Goal: Information Seeking & Learning: Learn about a topic

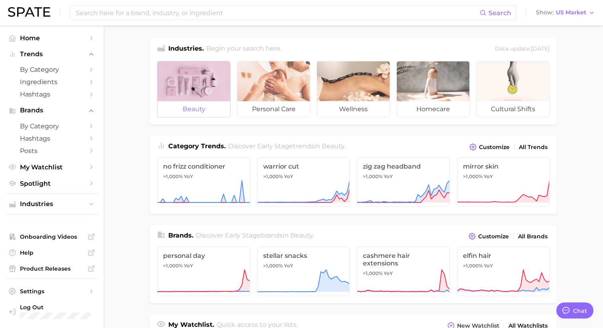
click at [204, 96] on div at bounding box center [194, 81] width 73 height 40
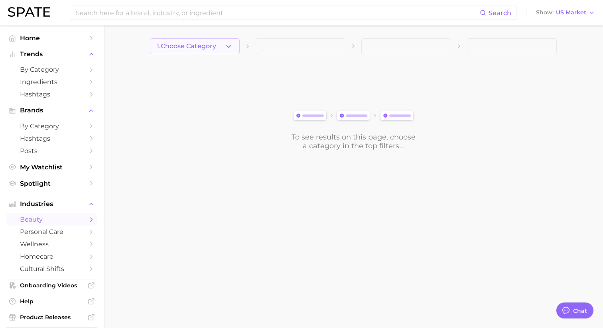
click at [229, 47] on polyline "button" at bounding box center [229, 46] width 4 height 2
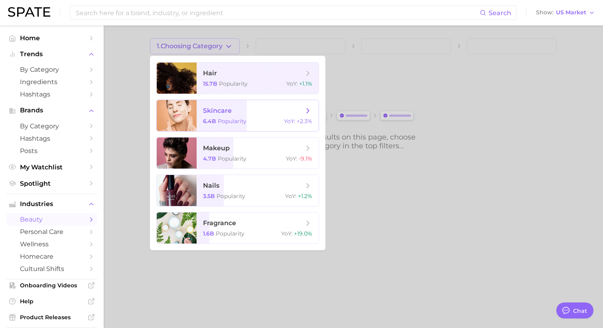
click at [217, 115] on span "skincare" at bounding box center [217, 111] width 29 height 8
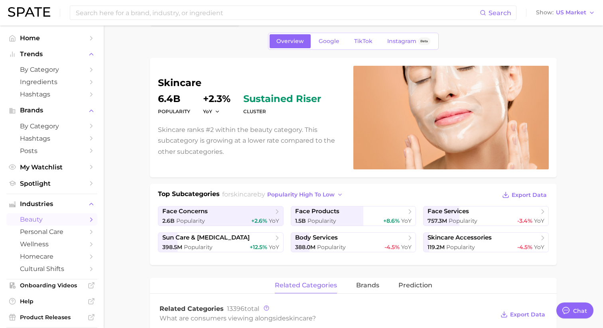
type textarea "x"
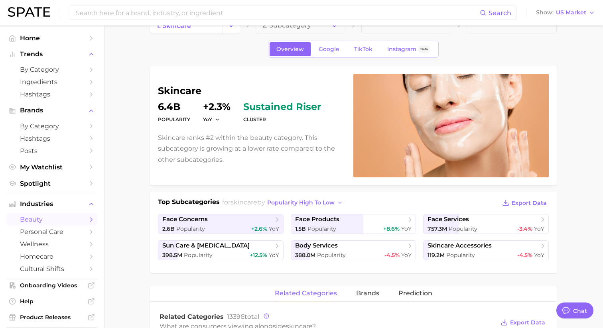
scroll to position [26, 0]
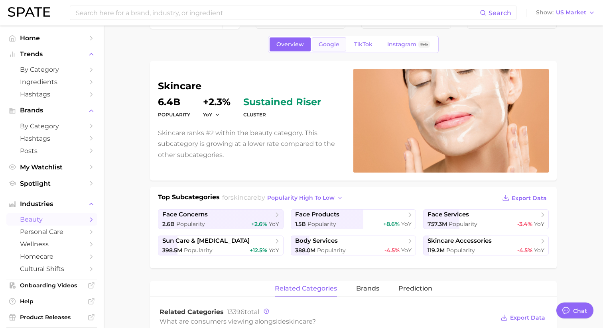
click at [320, 45] on span "Google" at bounding box center [329, 44] width 21 height 7
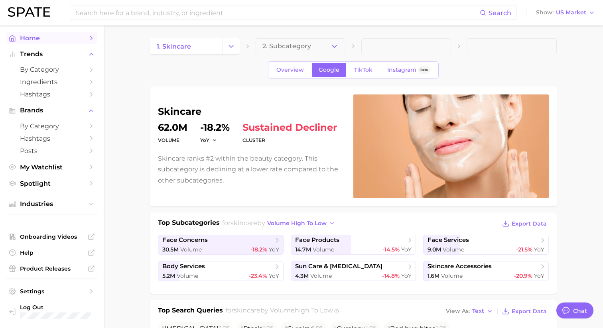
click at [72, 36] on span "Home" at bounding box center [52, 38] width 64 height 8
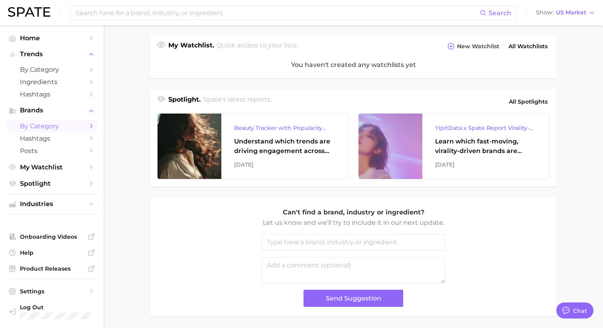
scroll to position [308, 0]
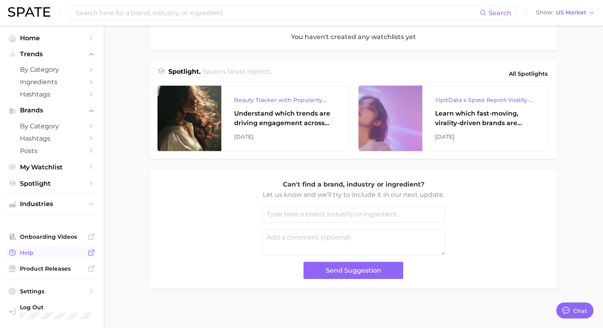
click at [40, 255] on span "Help" at bounding box center [52, 252] width 64 height 7
